Goal: Task Accomplishment & Management: Manage account settings

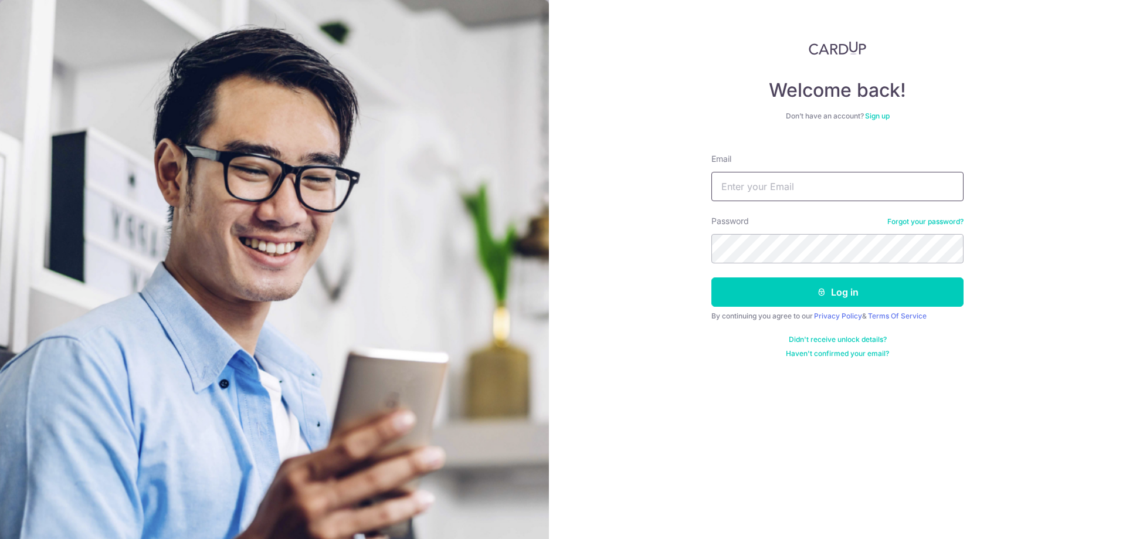
click at [785, 196] on input "Email" at bounding box center [837, 186] width 252 height 29
type input "[PERSON_NAME][EMAIL_ADDRESS][DOMAIN_NAME]"
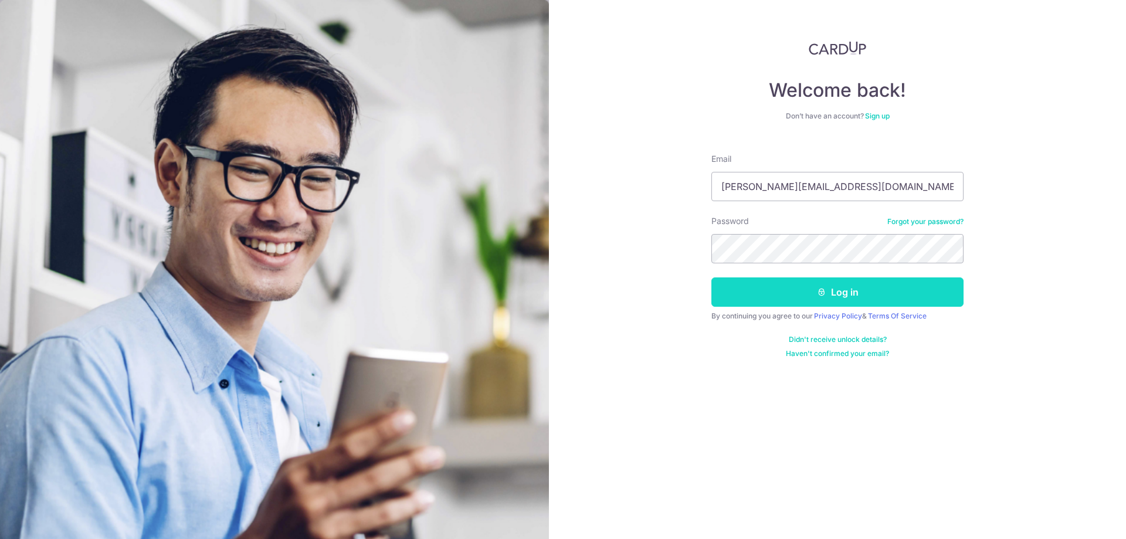
click at [908, 287] on button "Log in" at bounding box center [837, 291] width 252 height 29
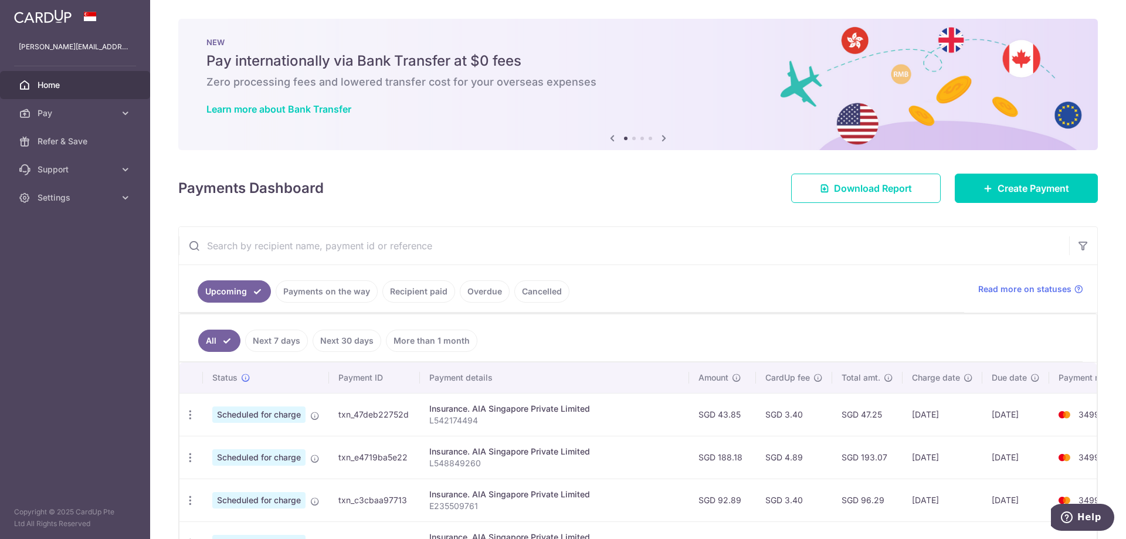
click at [412, 289] on link "Recipient paid" at bounding box center [418, 291] width 73 height 22
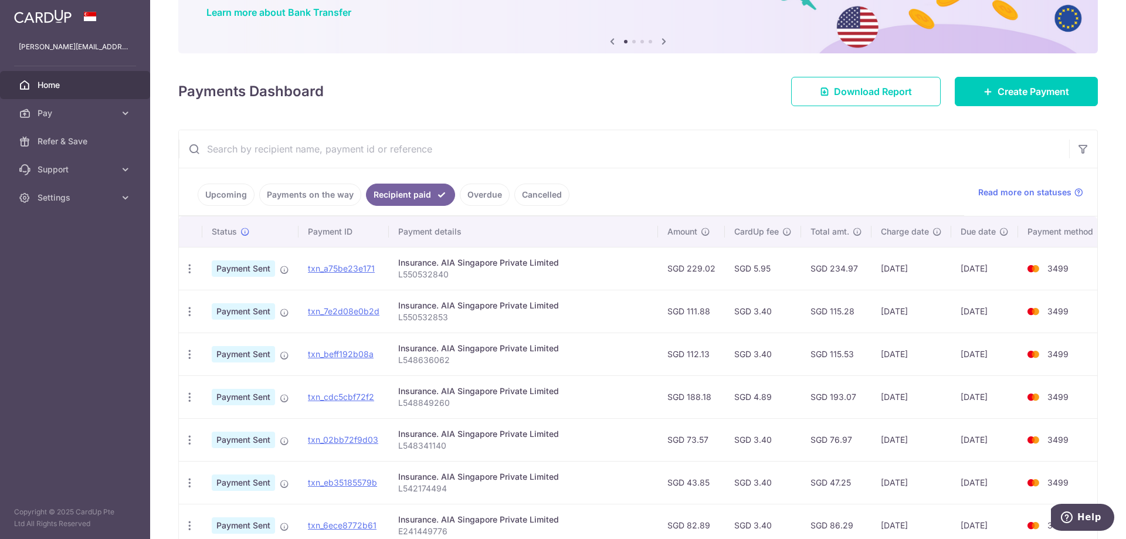
scroll to position [117, 0]
